Goal: Check status: Check status

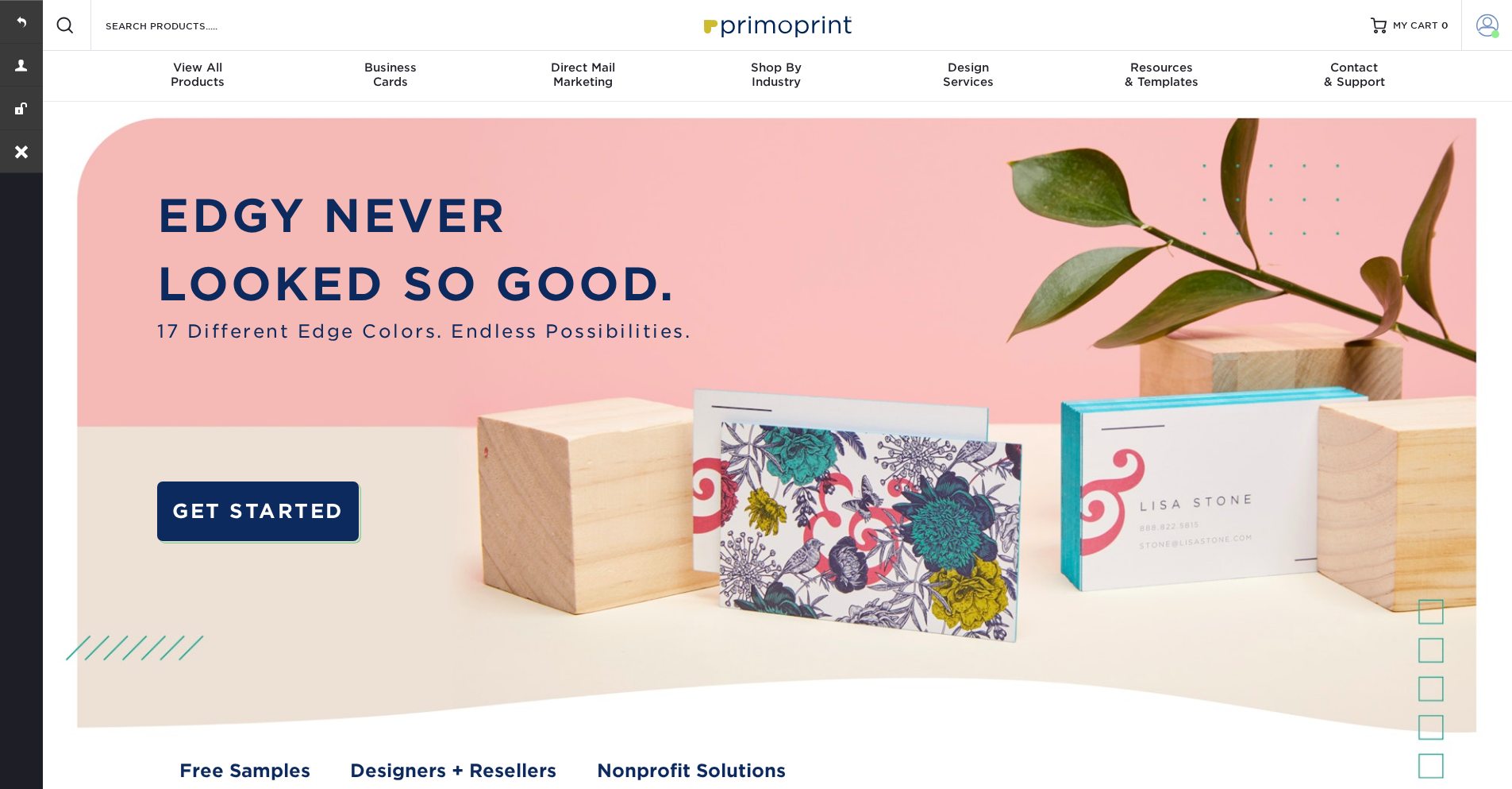
click at [1473, 37] on link "Account" at bounding box center [1487, 25] width 51 height 51
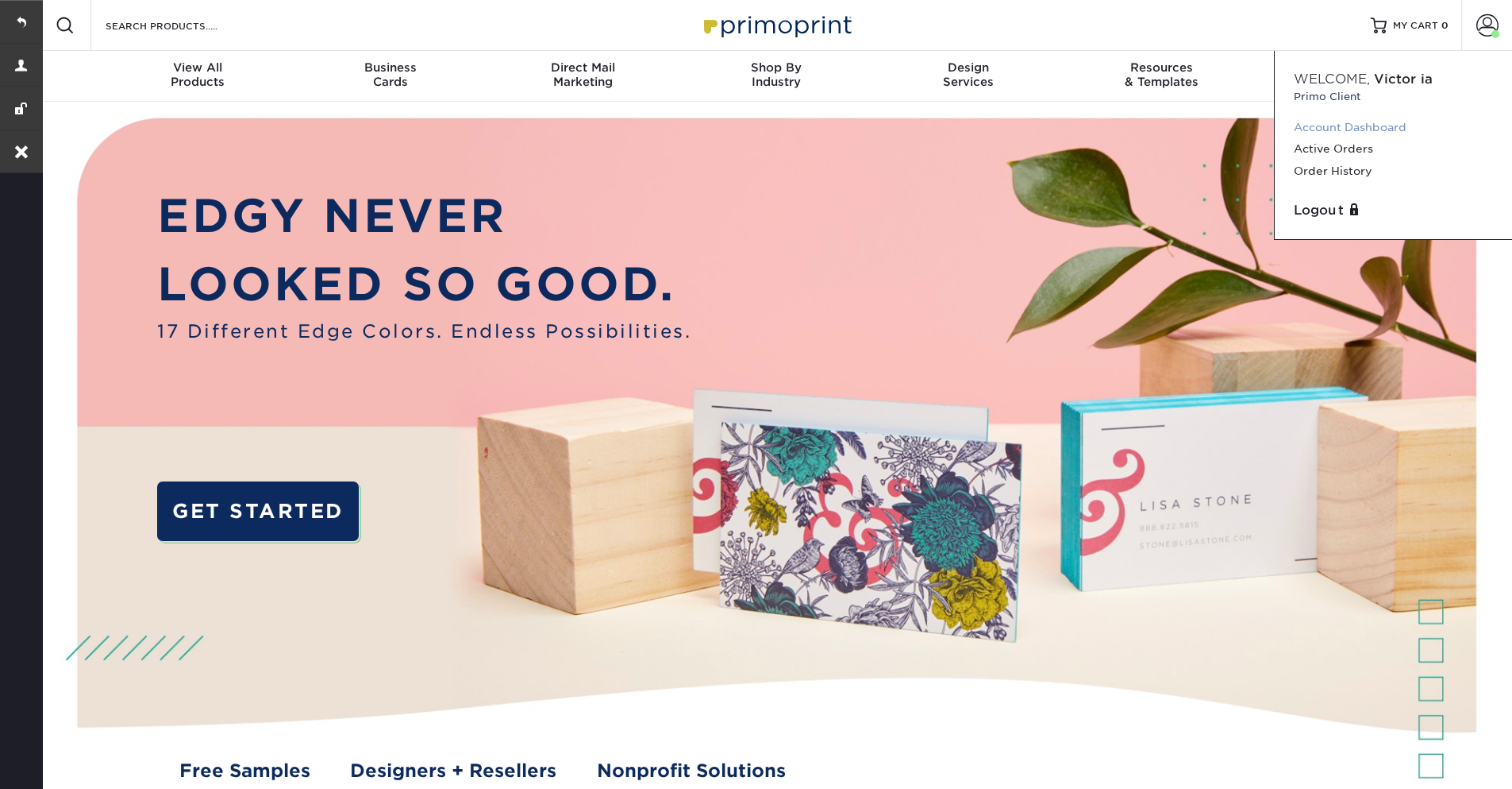
click at [1357, 126] on link "Account Dashboard" at bounding box center [1393, 127] width 199 height 21
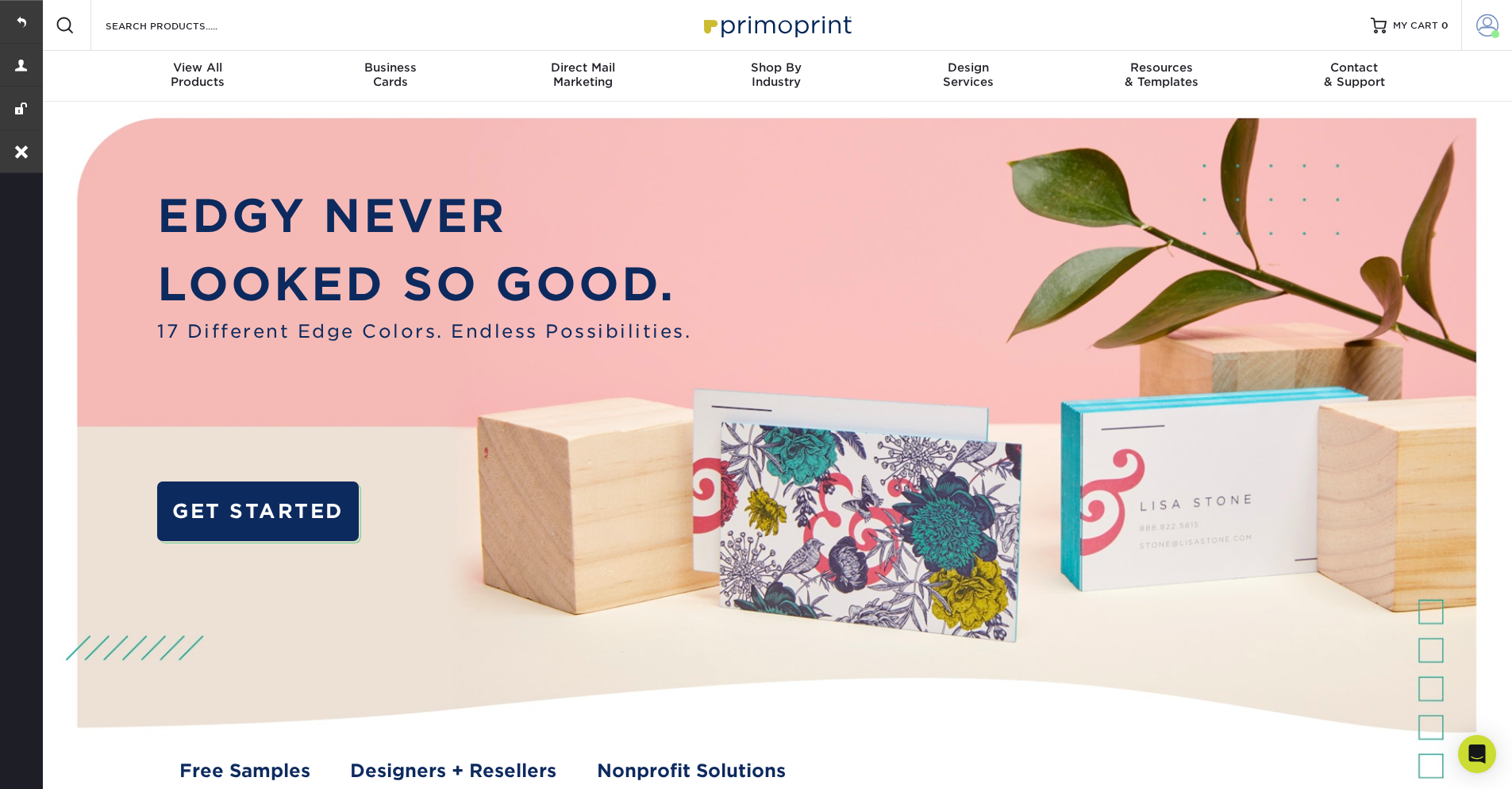
click at [1494, 29] on span at bounding box center [1488, 25] width 22 height 22
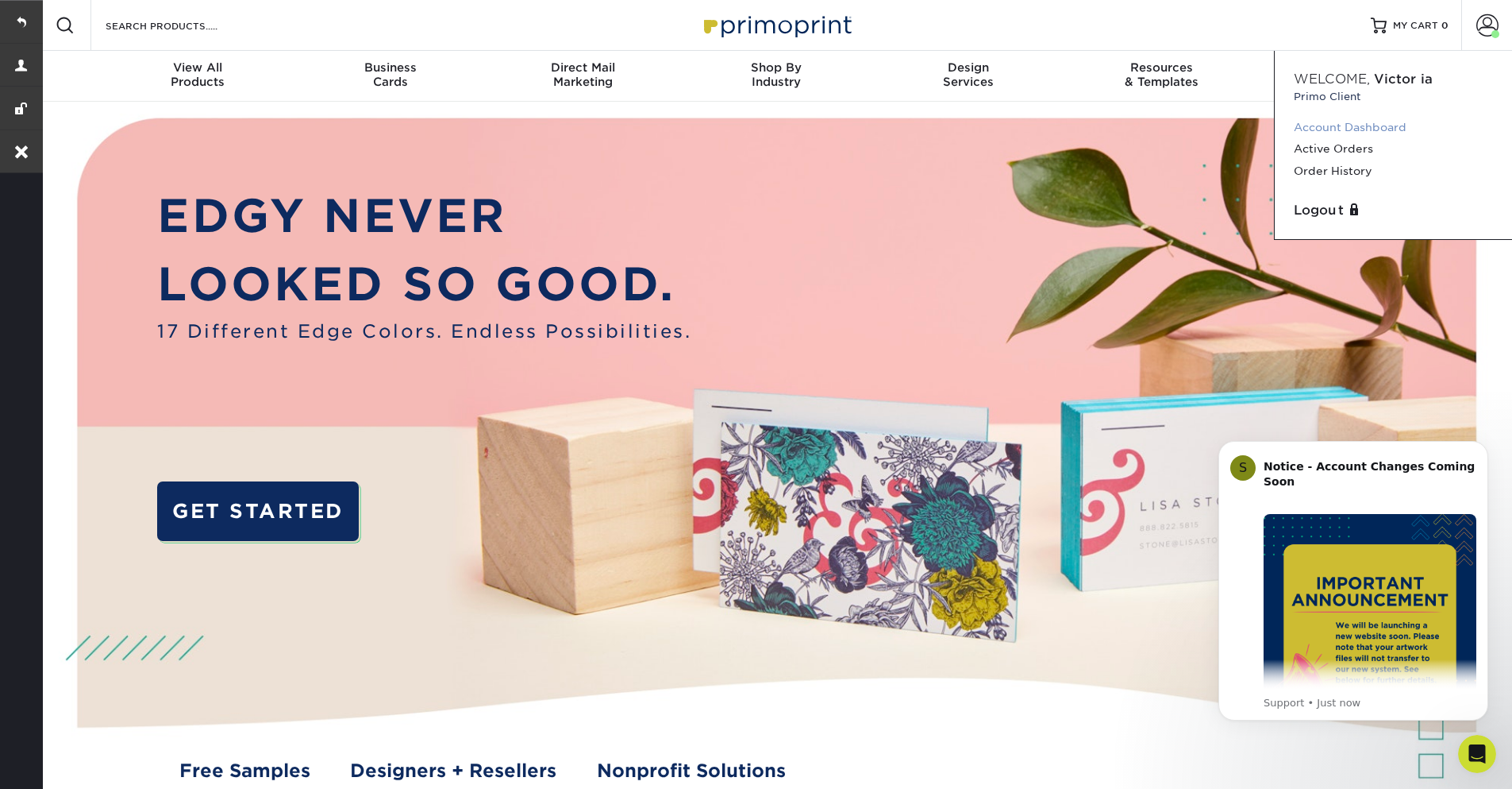
click at [1342, 129] on link "Account Dashboard" at bounding box center [1393, 127] width 199 height 21
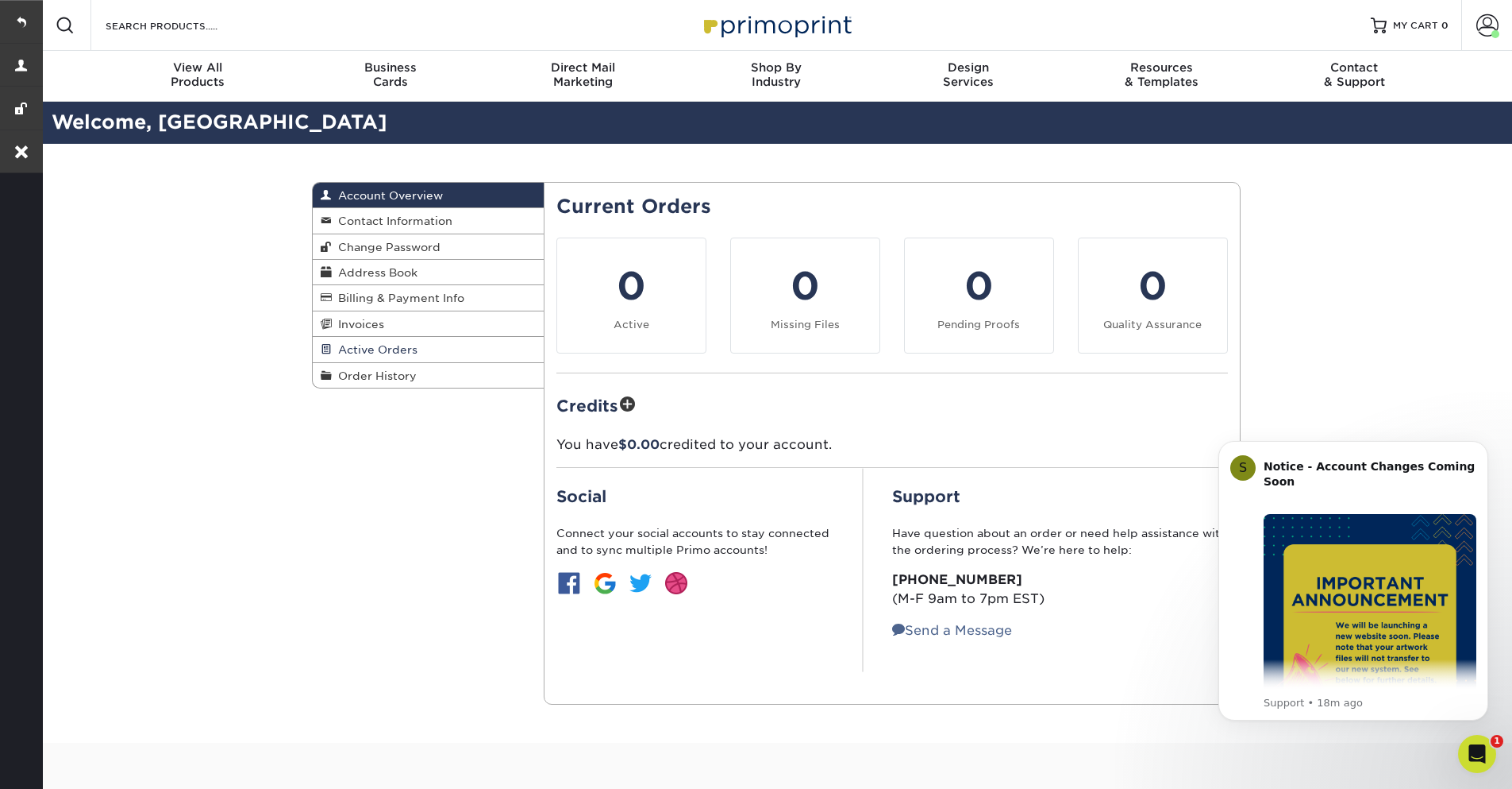
click at [372, 352] on span "Active Orders" at bounding box center [375, 350] width 86 height 13
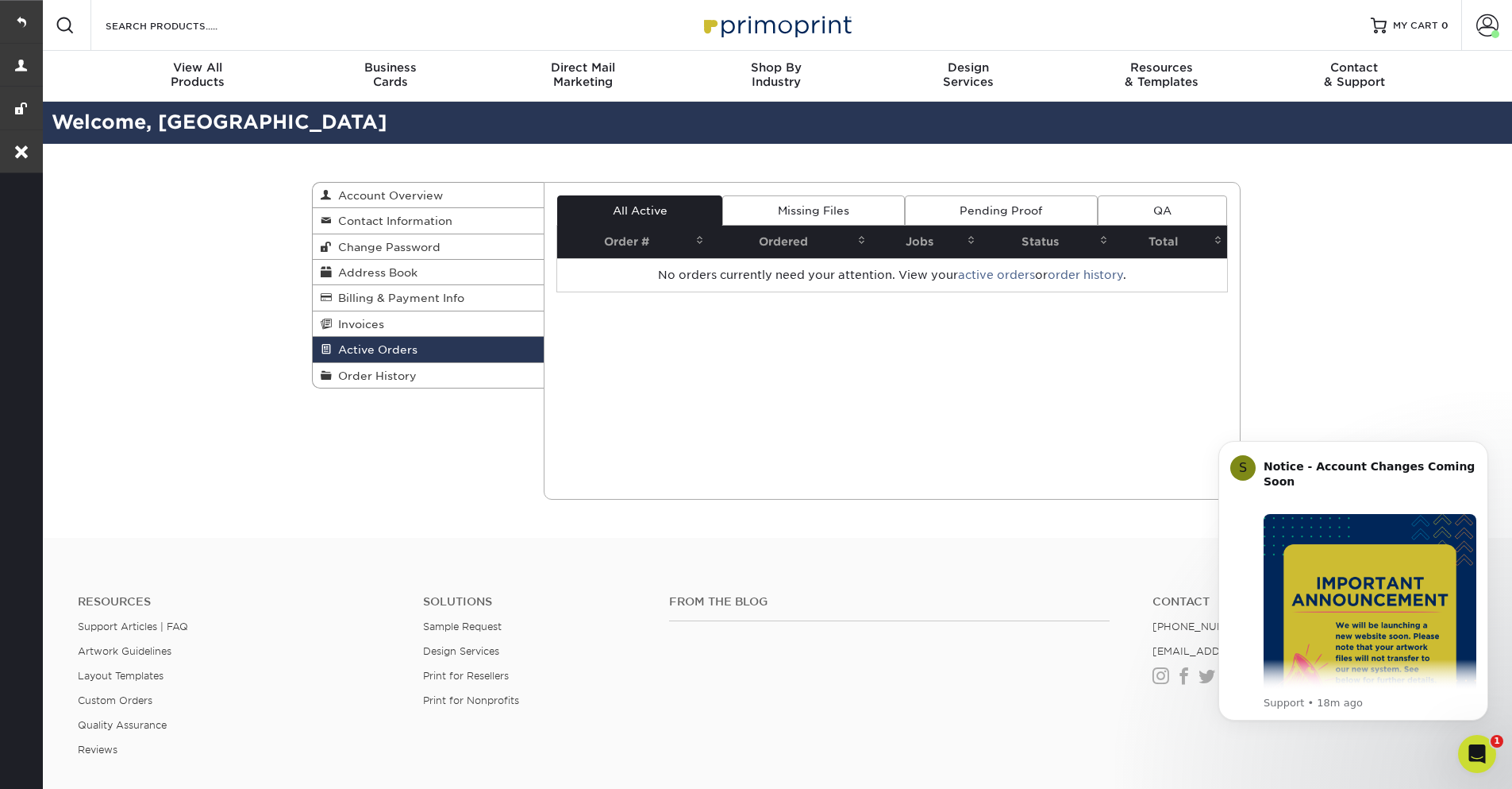
click at [760, 206] on link "Missing Files" at bounding box center [813, 210] width 181 height 30
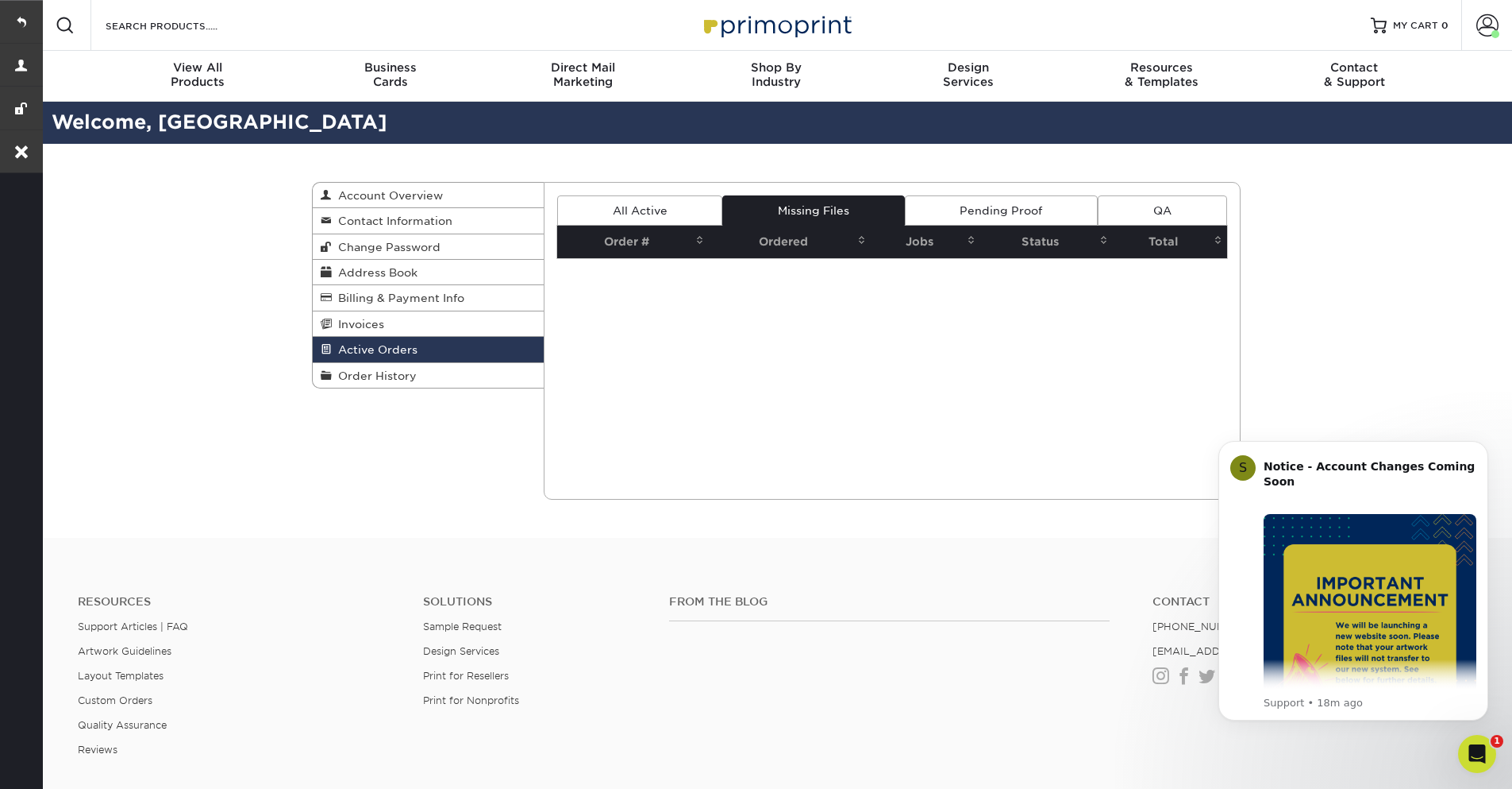
click at [1062, 205] on link "Pending Proof" at bounding box center [1001, 210] width 193 height 30
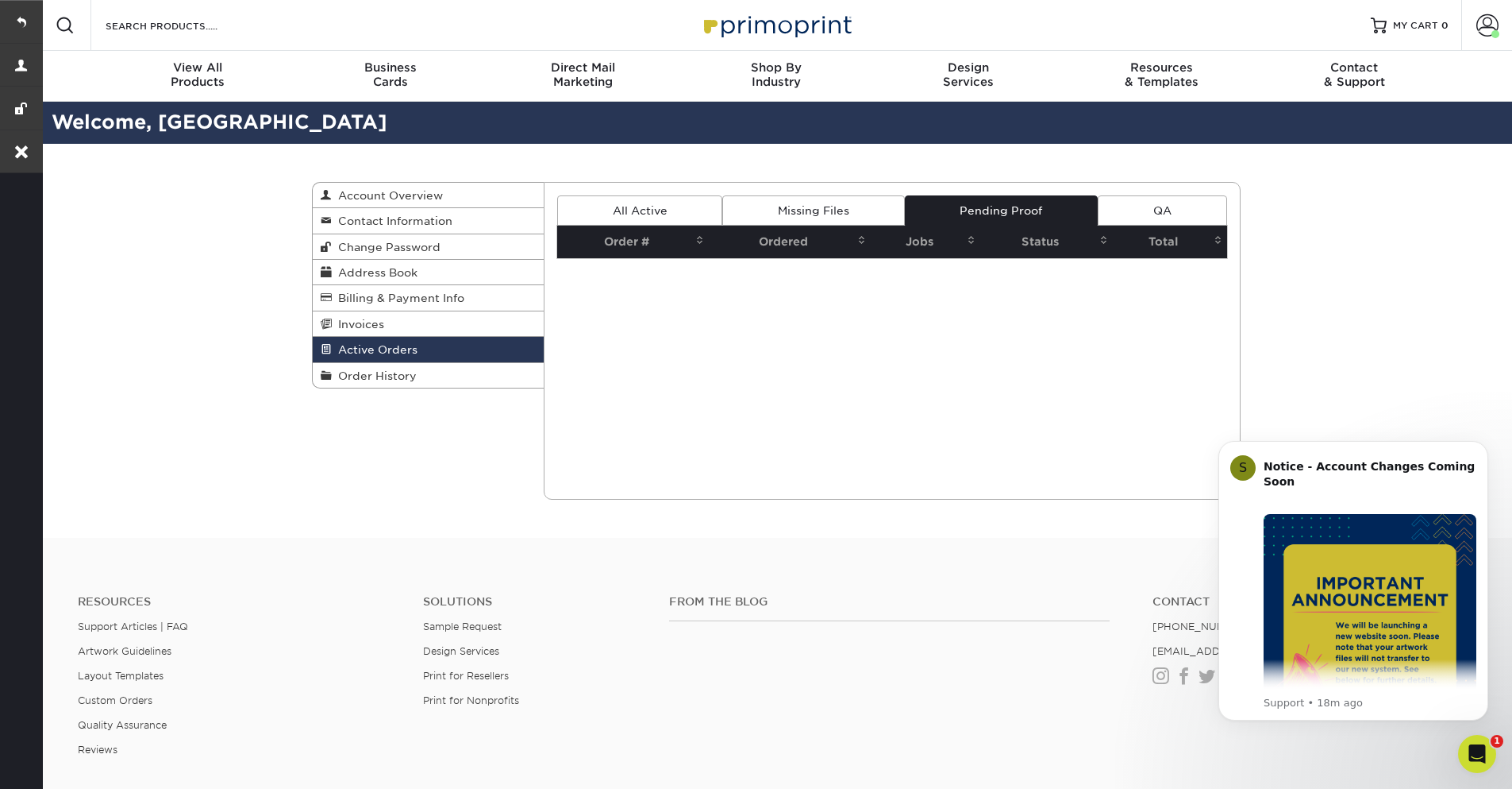
click at [1163, 205] on link "QA" at bounding box center [1163, 210] width 129 height 30
click at [376, 376] on span "Order History" at bounding box center [374, 376] width 85 height 13
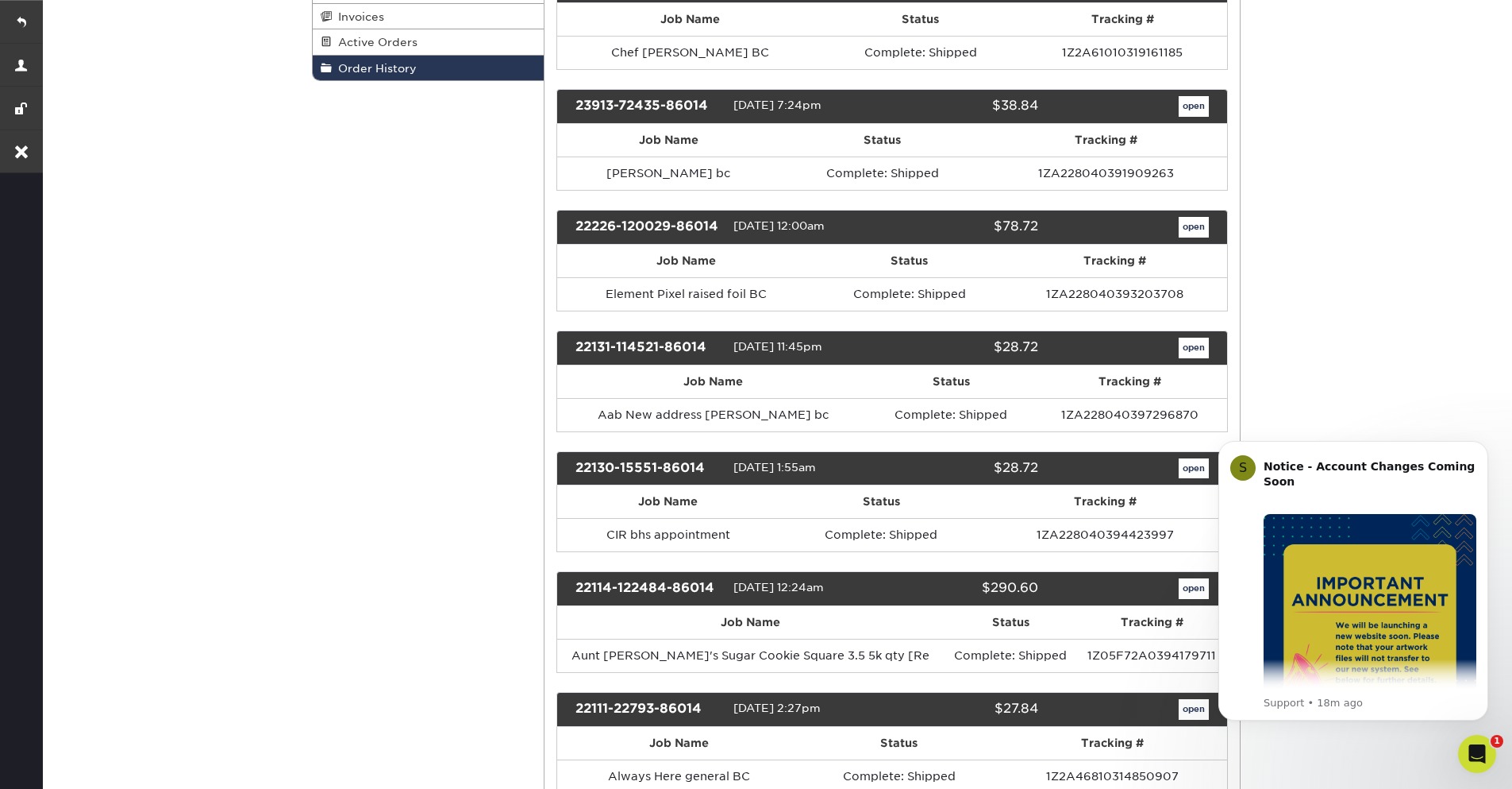
scroll to position [381, 0]
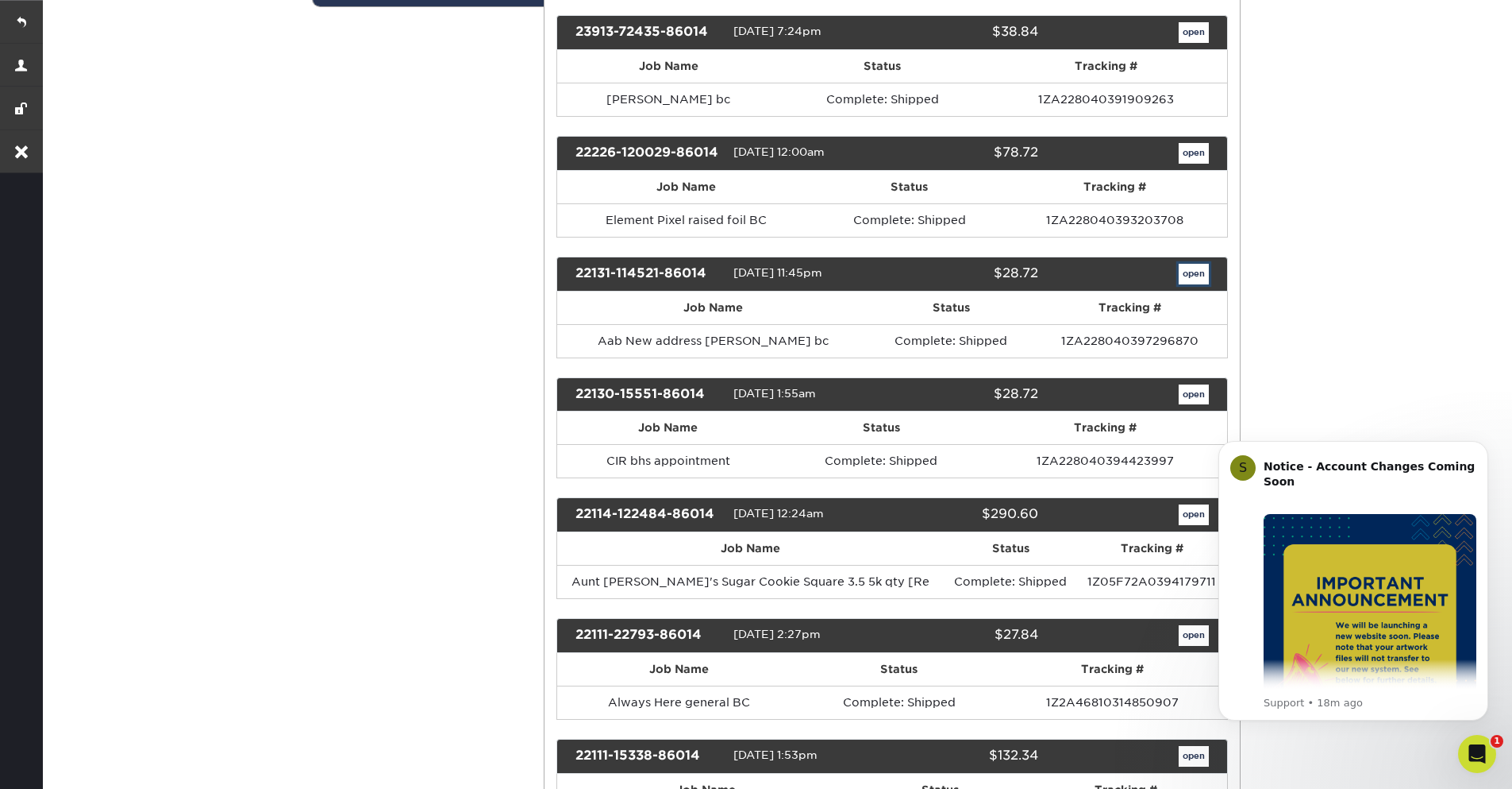
click at [1193, 275] on link "open" at bounding box center [1194, 274] width 30 height 21
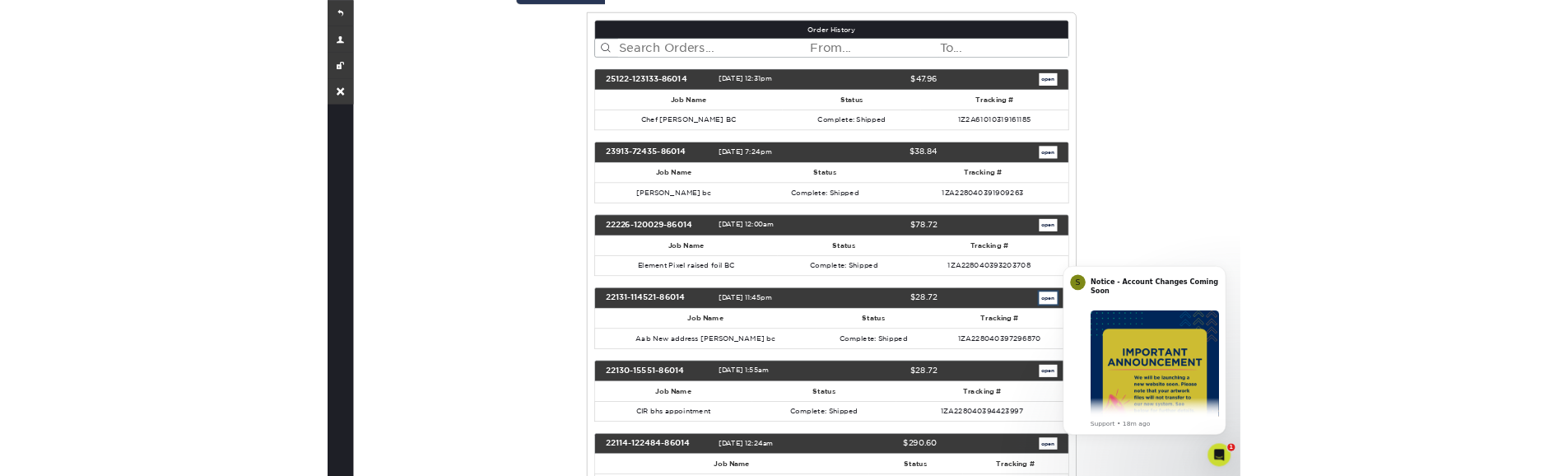
scroll to position [0, 0]
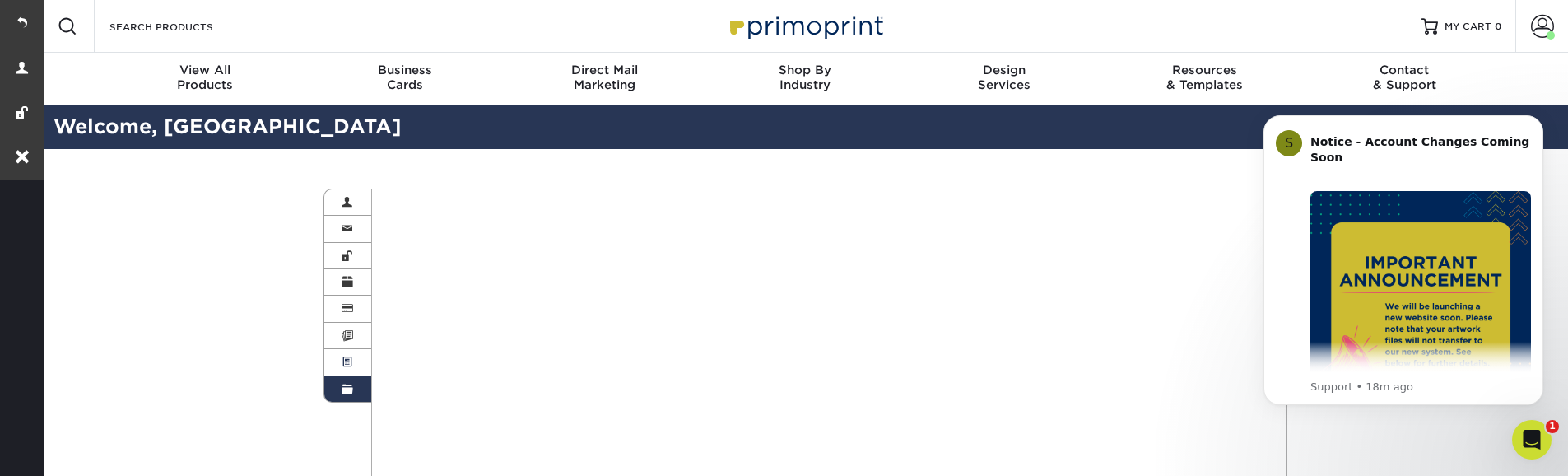
click at [340, 361] on link "Active Orders" at bounding box center [348, 362] width 48 height 26
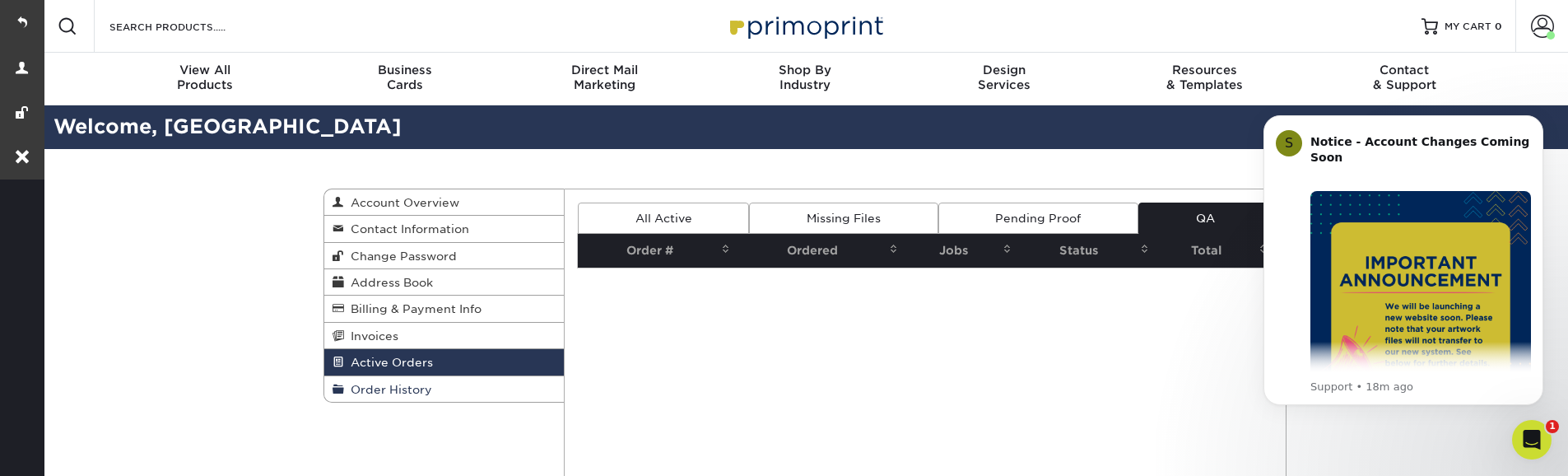
click at [418, 391] on span "Order History" at bounding box center [388, 389] width 88 height 13
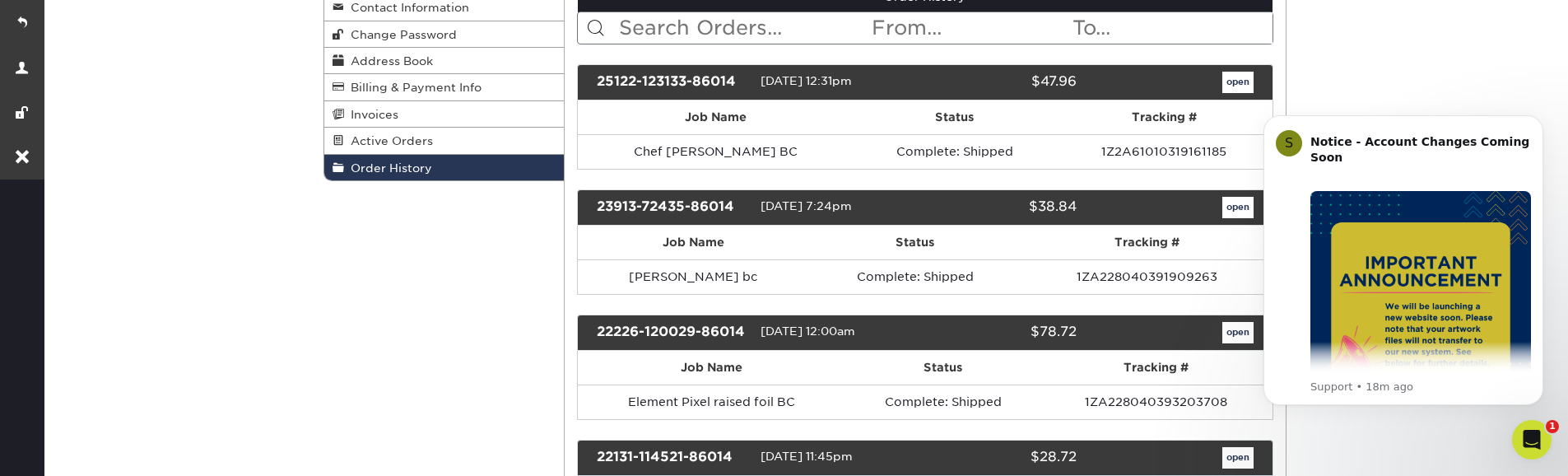
scroll to position [296, 0]
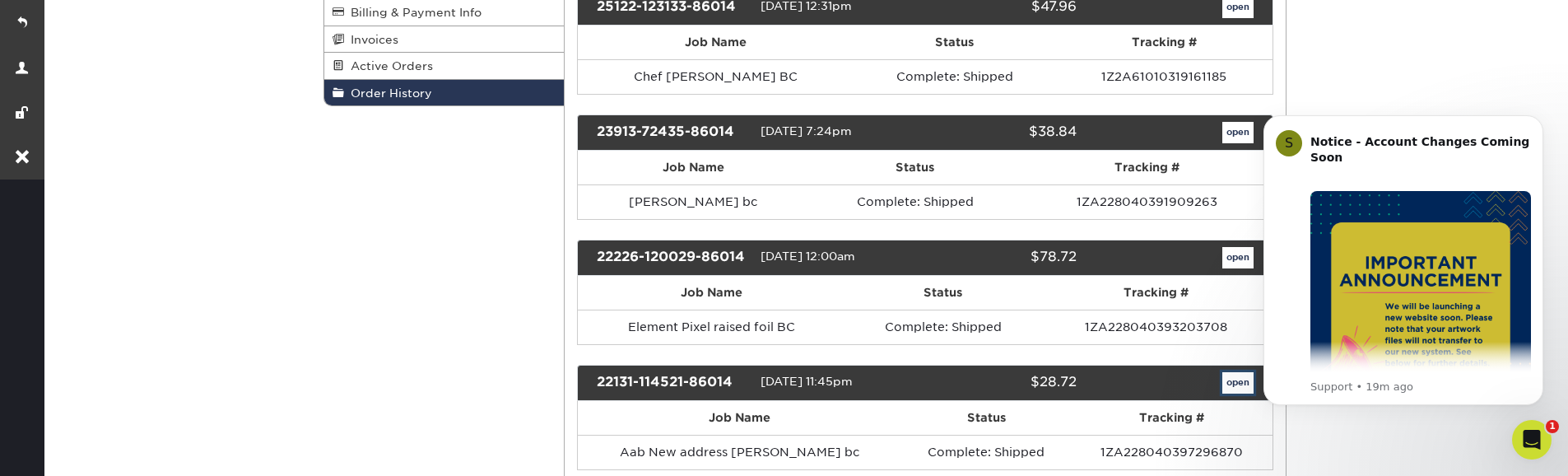
click at [1237, 383] on link "open" at bounding box center [1238, 383] width 31 height 21
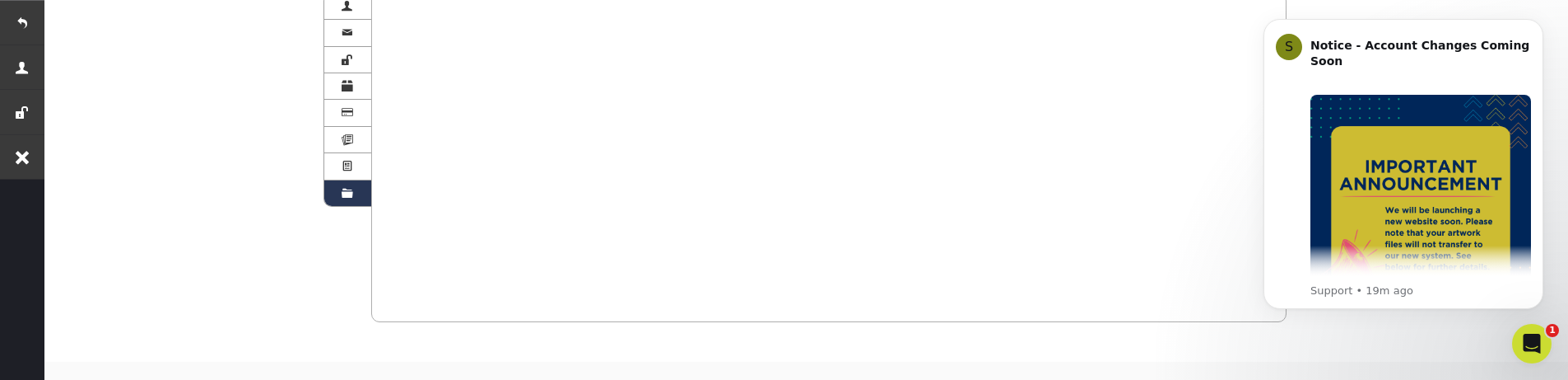
scroll to position [0, 0]
